Goal: Navigation & Orientation: Find specific page/section

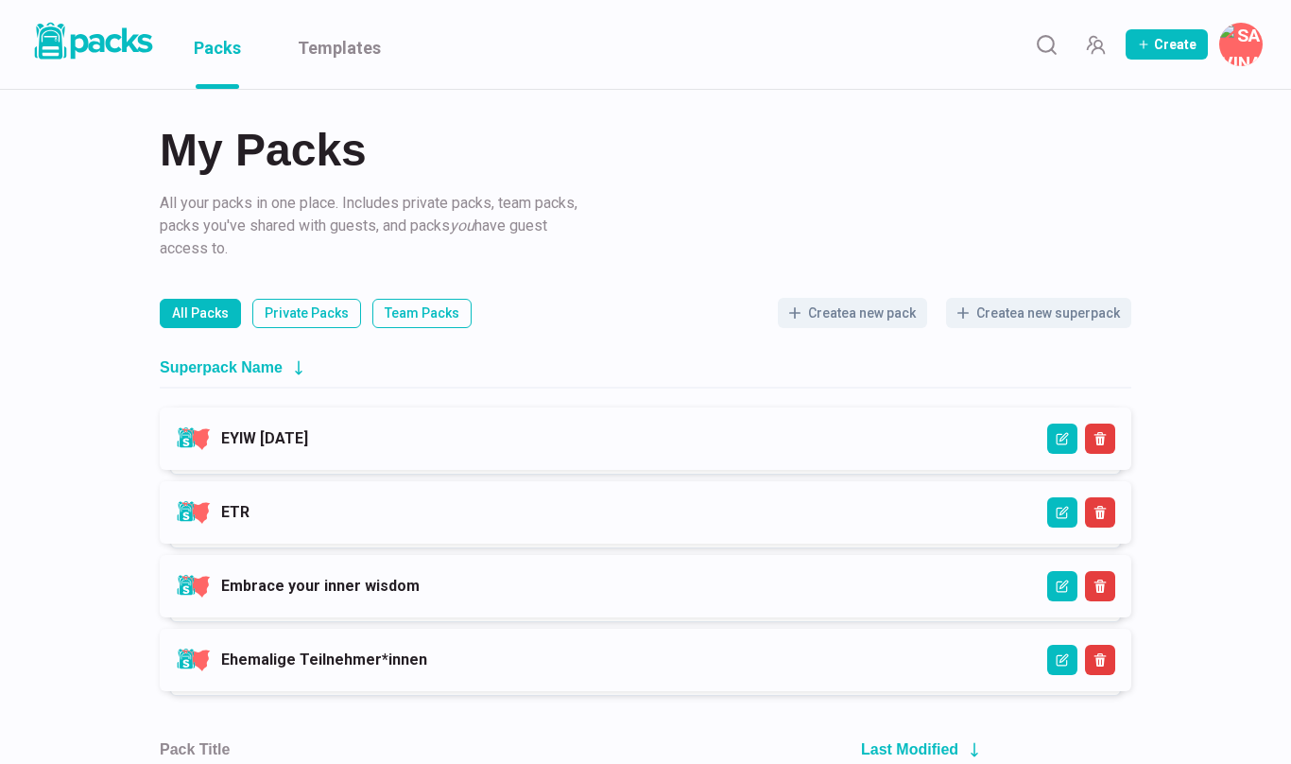
click at [250, 504] on link "ETR" at bounding box center [235, 512] width 28 height 18
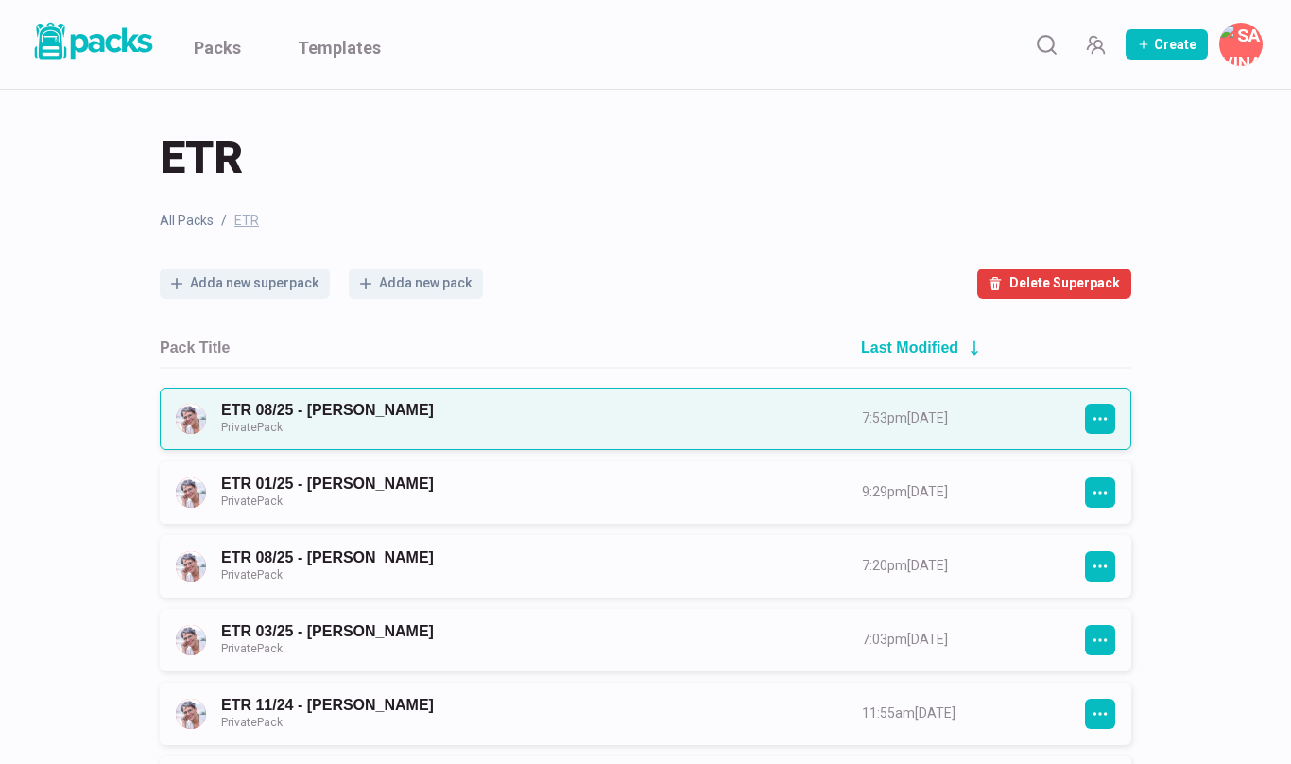
click at [638, 413] on link "ETR 08/25 - [PERSON_NAME] Private Pack" at bounding box center [524, 418] width 607 height 35
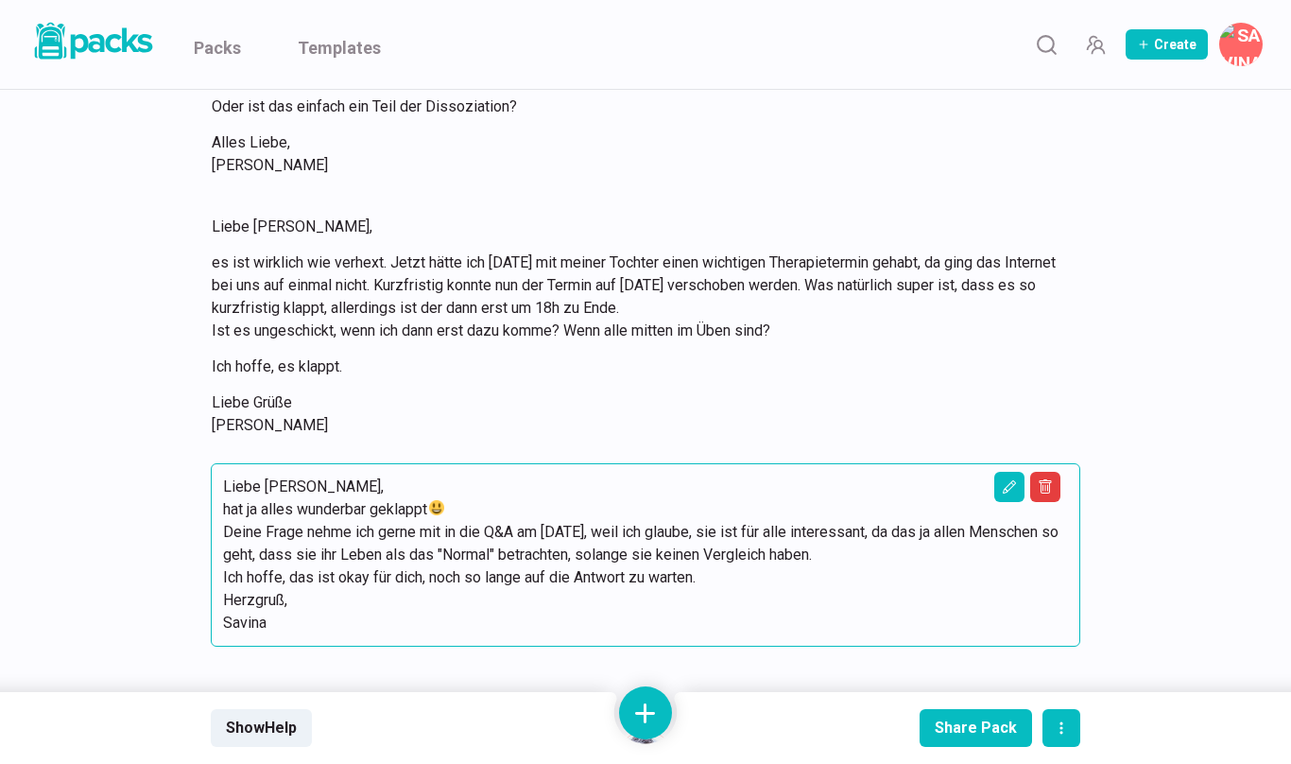
scroll to position [3756, 0]
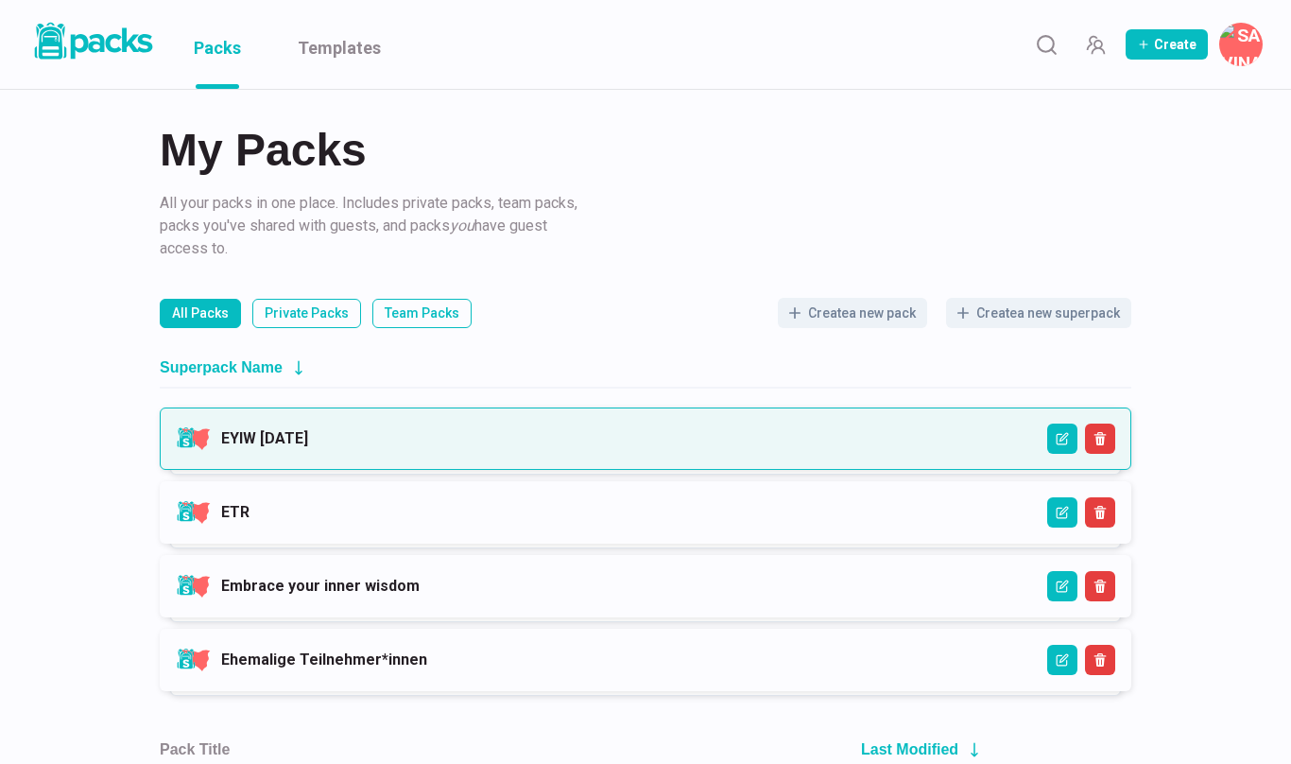
click at [308, 436] on link "EYIW [DATE]" at bounding box center [264, 438] width 87 height 18
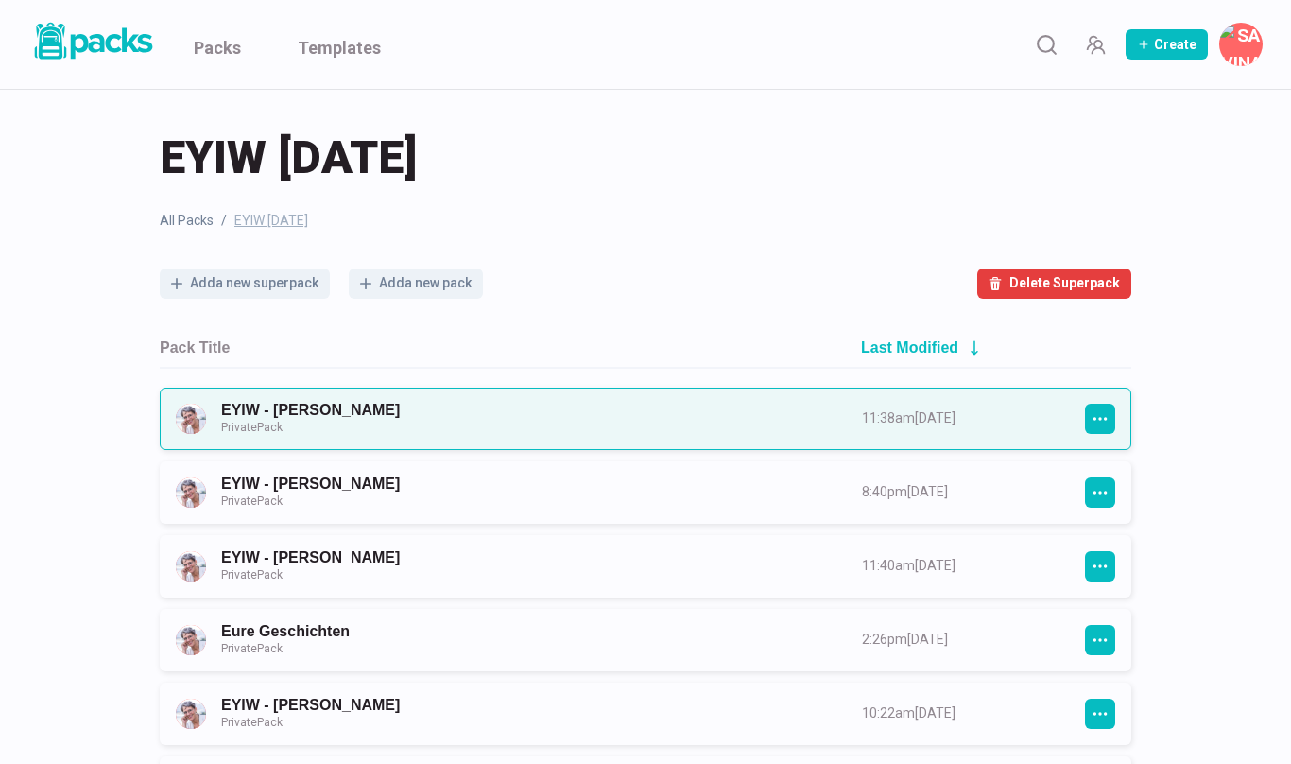
click at [618, 428] on link "EYIW - [PERSON_NAME] Private Pack" at bounding box center [524, 418] width 607 height 35
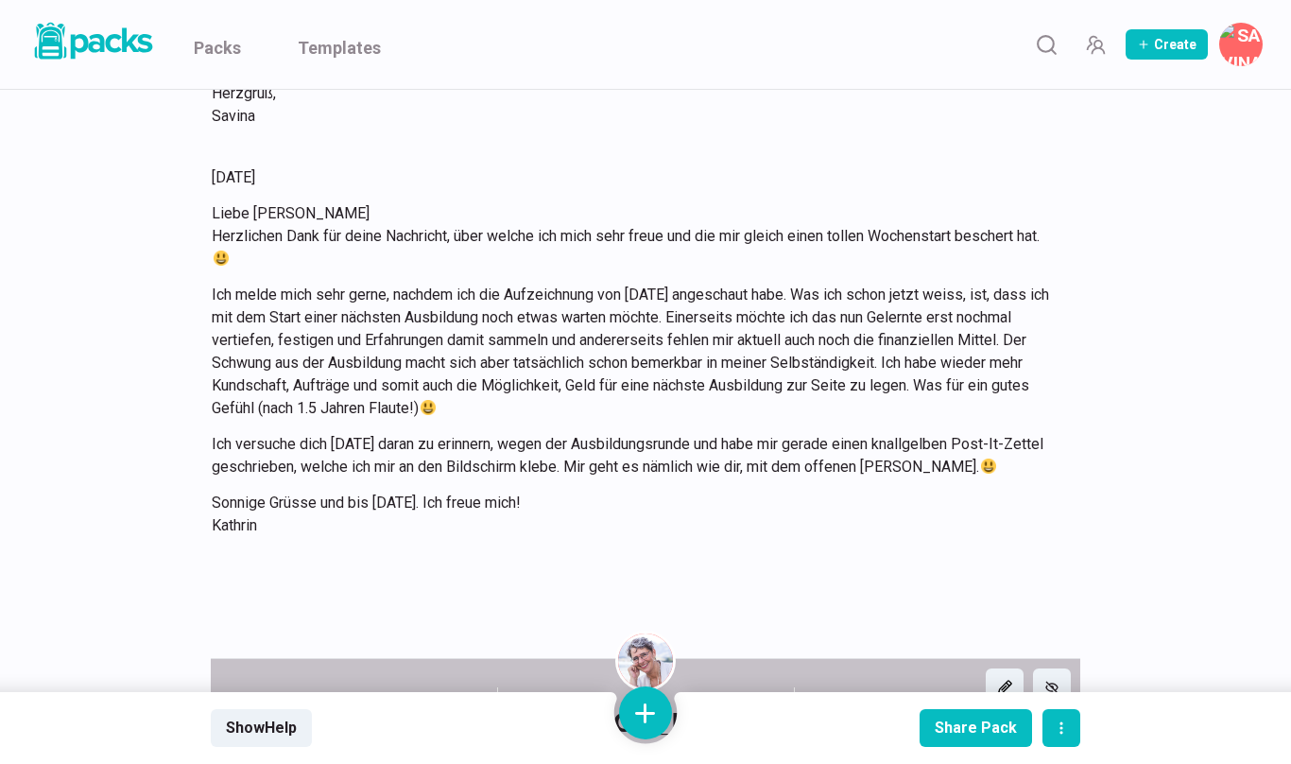
scroll to position [6656, 0]
